Goal: Navigation & Orientation: Understand site structure

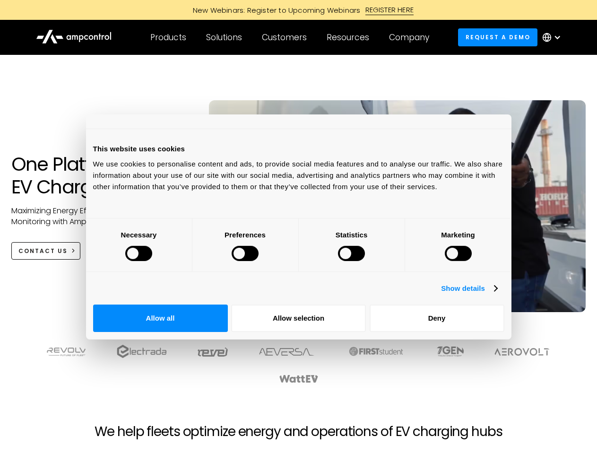
click at [152, 261] on div at bounding box center [138, 253] width 27 height 15
click at [497, 294] on link "Show details" at bounding box center [469, 288] width 56 height 11
click at [0, 0] on li "Necessary 27 Necessary cookies help make a website usable by enabling basic fun…" at bounding box center [0, 0] width 0 height 0
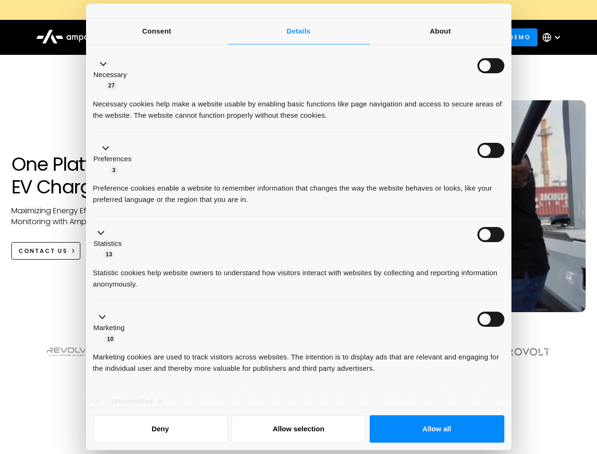
click at [508, 361] on ul "Necessary 27 Necessary cookies help make a website usable by enabling basic fun…" at bounding box center [298, 242] width 420 height 389
click at [522, 392] on div at bounding box center [298, 373] width 544 height 59
click at [291, 37] on div "Customers" at bounding box center [284, 37] width 45 height 10
click at [168, 37] on div "Products" at bounding box center [168, 37] width 36 height 10
